Goal: Information Seeking & Learning: Check status

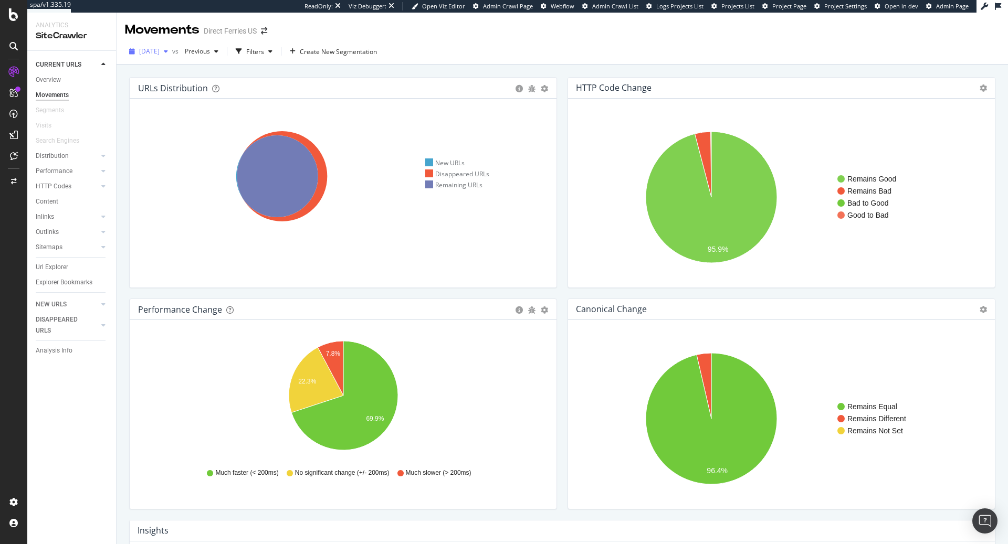
click at [149, 51] on span "[DATE]" at bounding box center [149, 51] width 20 height 9
click at [318, 34] on div "Movements Direct Ferries US" at bounding box center [562, 26] width 891 height 26
click at [73, 160] on div "RealKeywords" at bounding box center [62, 156] width 47 height 11
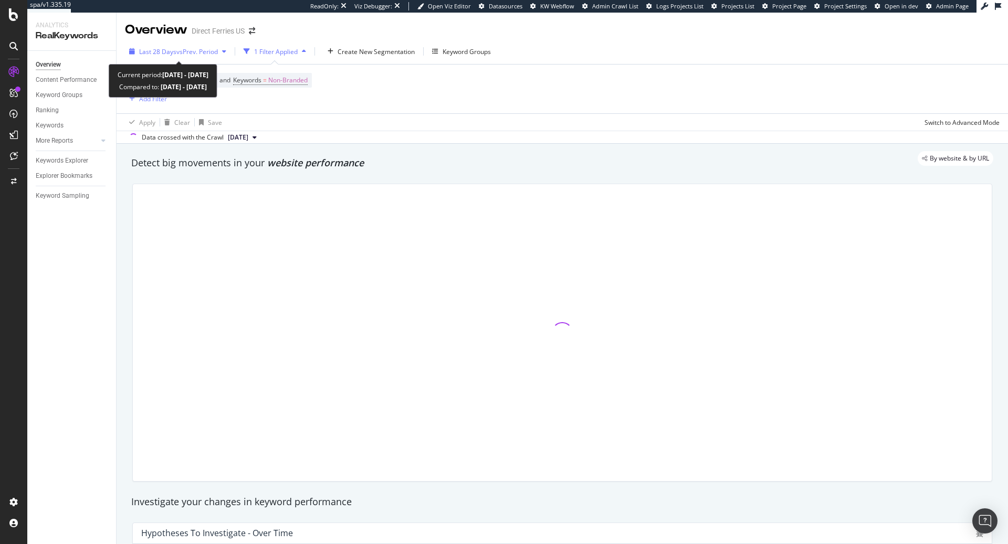
click at [178, 55] on span "vs Prev. Period" at bounding box center [196, 51] width 41 height 9
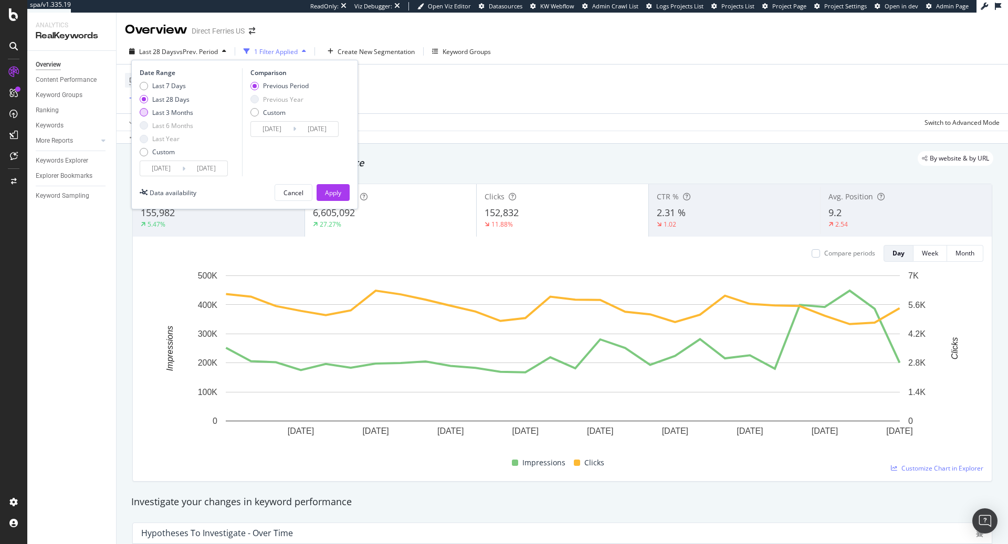
click at [181, 116] on div "Last 3 Months" at bounding box center [172, 112] width 41 height 9
type input "2025/05/11"
click at [402, 110] on div "Device = All and Country = All and Keywords = Non-Branded Add Filter" at bounding box center [562, 89] width 875 height 49
